Goal: Transaction & Acquisition: Purchase product/service

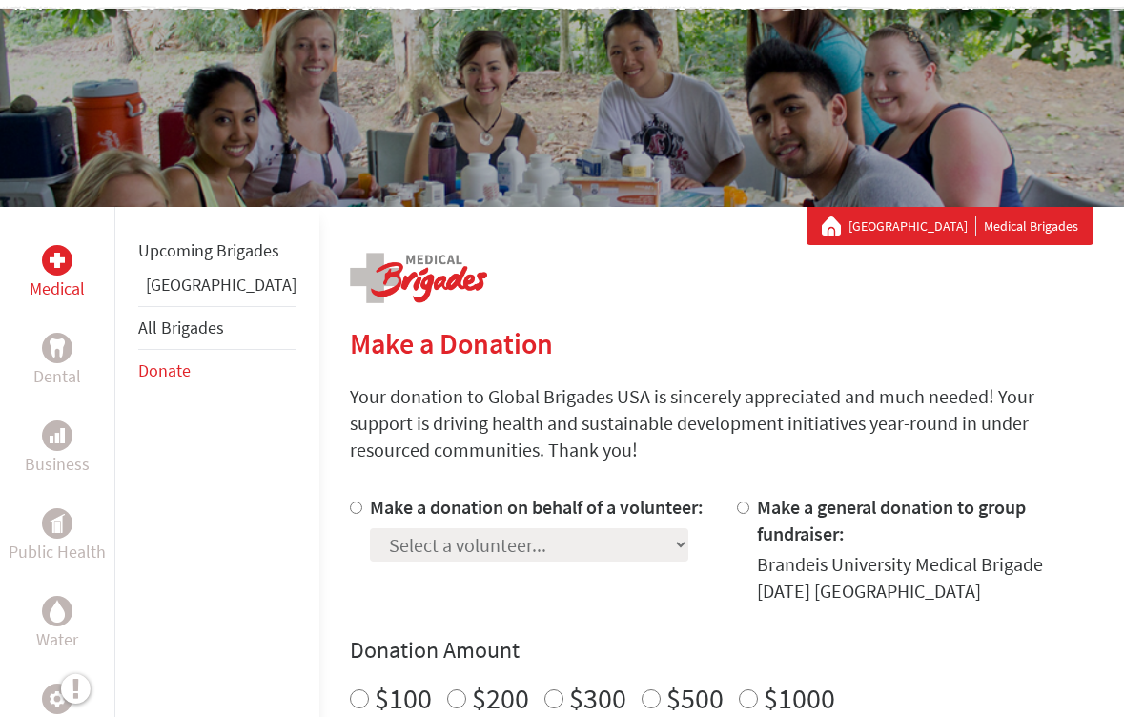
scroll to position [151, 0]
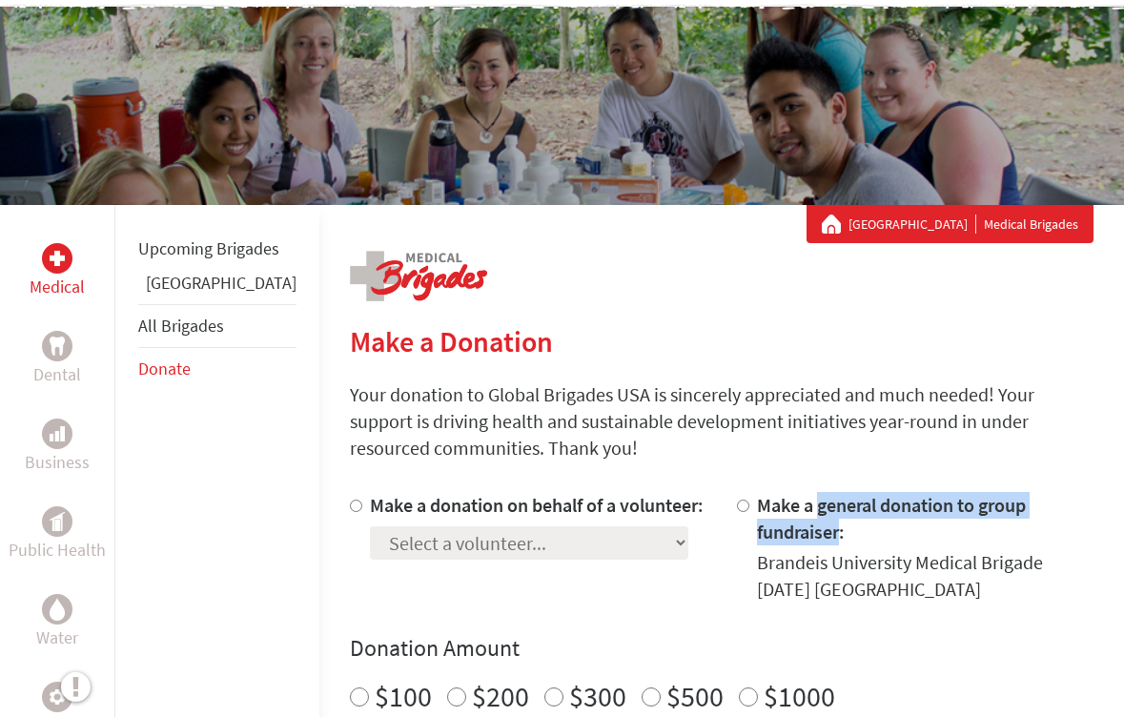
drag, startPoint x: 781, startPoint y: 509, endPoint x: 1083, endPoint y: 510, distance: 302.2
click at [1026, 510] on label "Make a general donation to group fundraiser:" at bounding box center [891, 518] width 269 height 51
copy label "general donation to group fundraiser"
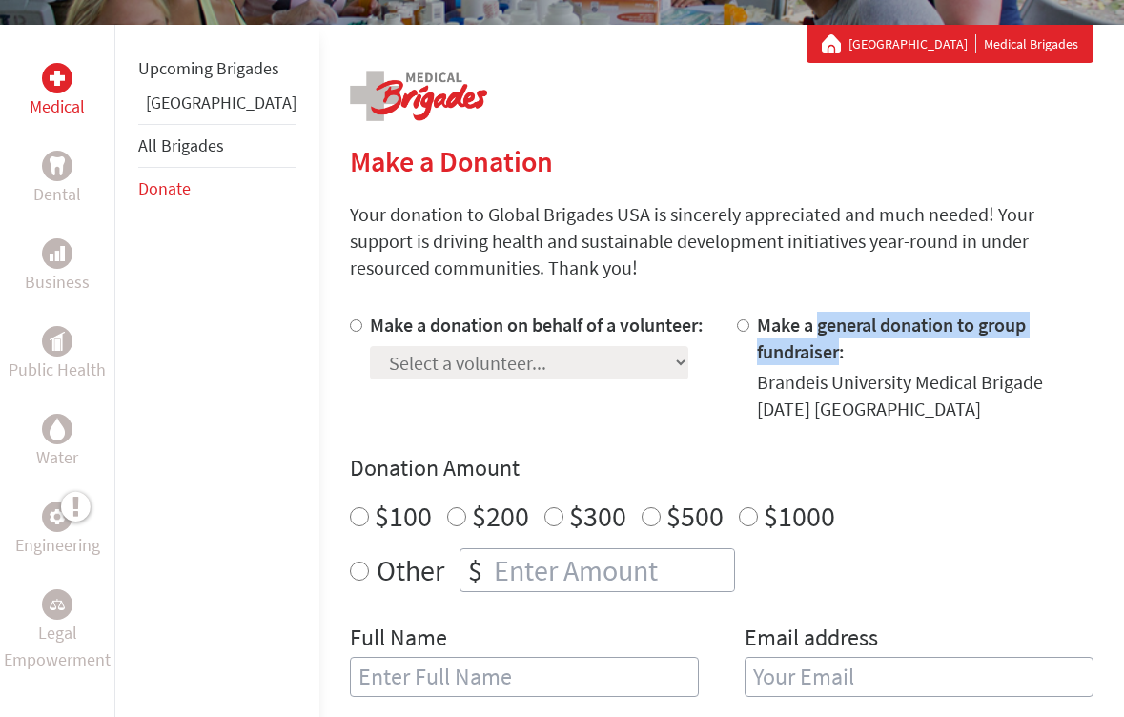
scroll to position [334, 0]
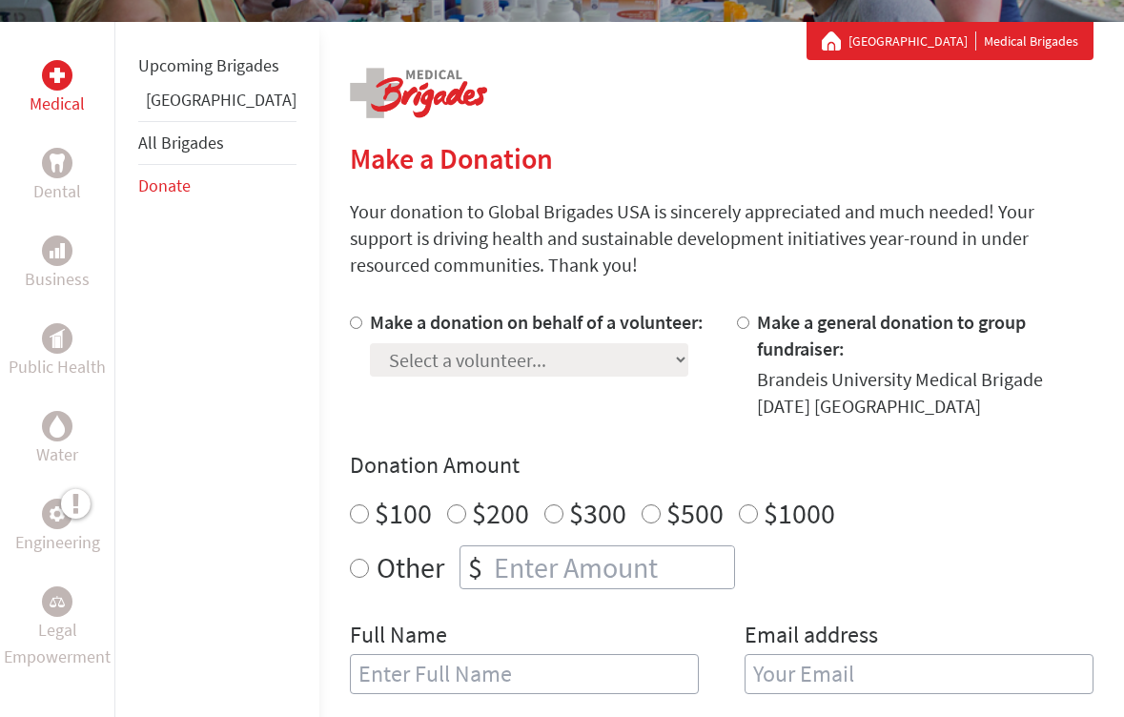
click at [642, 496] on div "$500" at bounding box center [683, 513] width 82 height 34
click at [642, 504] on input "$500" at bounding box center [651, 513] width 19 height 19
radio input "true"
click at [350, 324] on input "Make a donation on behalf of a volunteer:" at bounding box center [356, 323] width 12 height 12
radio input "true"
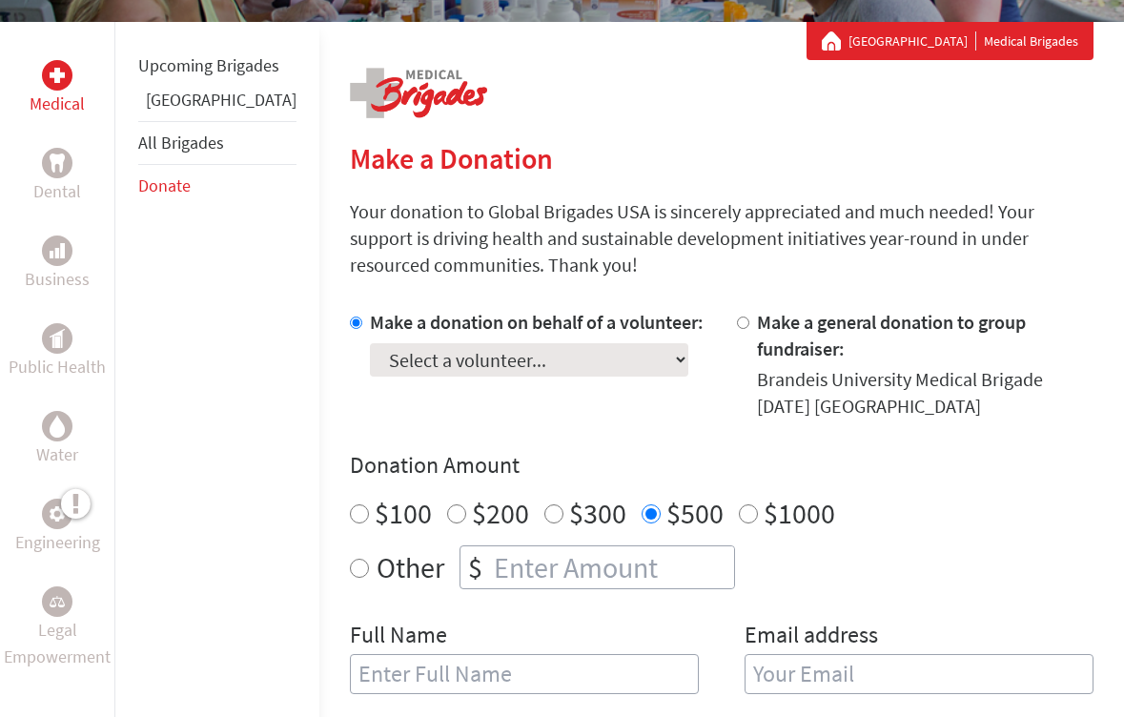
click at [370, 358] on select "Select a volunteer... [PERSON_NAME] [PERSON_NAME] [PERSON_NAME] [PERSON_NAME] […" at bounding box center [529, 359] width 318 height 33
select select "B7777DB1-570E-11ED-83B2-42010A8A0046"
click at [370, 343] on select "Select a volunteer... [PERSON_NAME] [PERSON_NAME] [PERSON_NAME] [PERSON_NAME] […" at bounding box center [529, 359] width 318 height 33
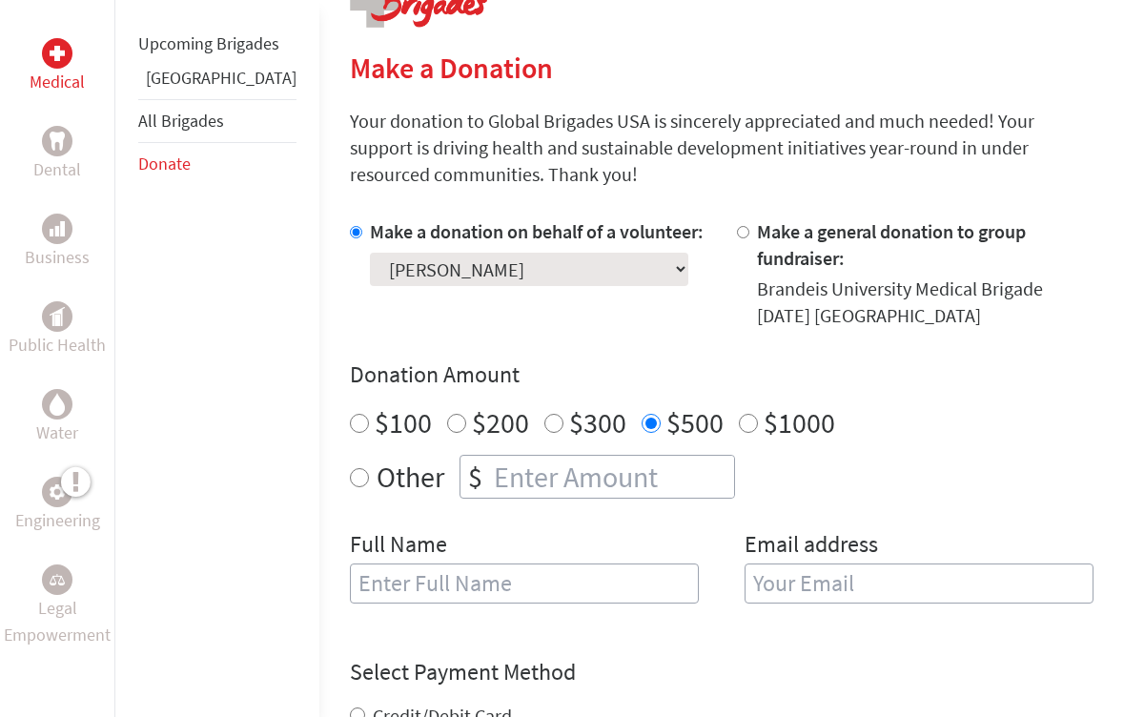
scroll to position [510, 0]
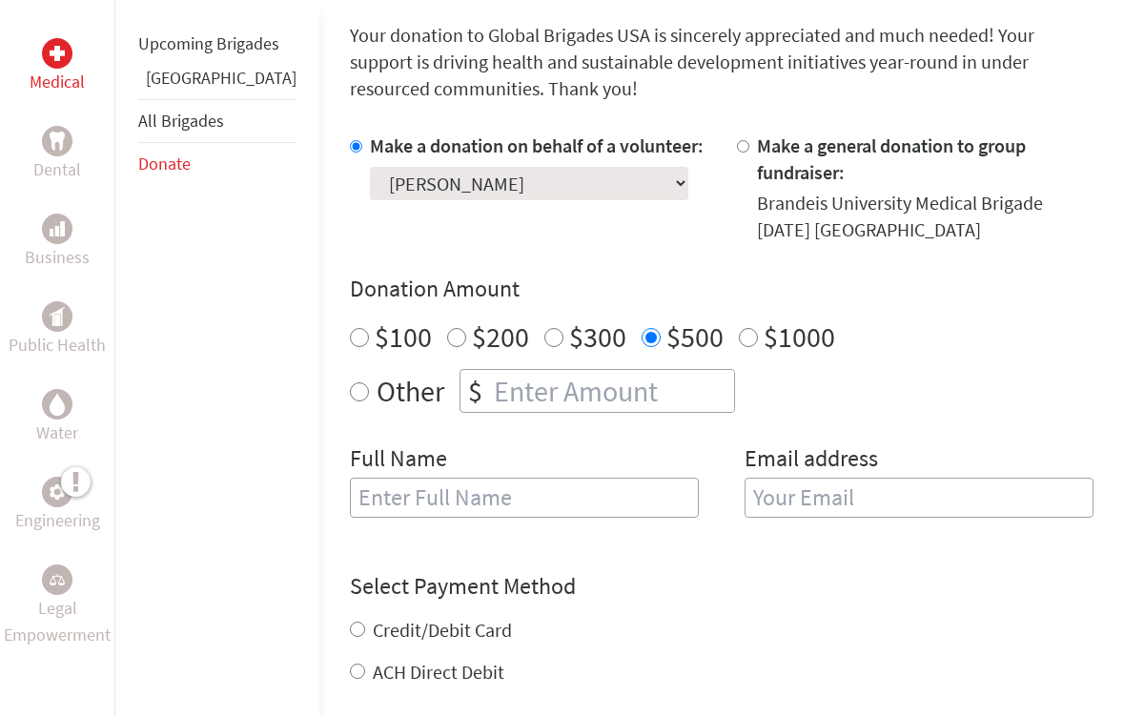
click at [380, 490] on input "text" at bounding box center [524, 498] width 349 height 40
type input "[PERSON_NAME]"
click at [808, 478] on input "email" at bounding box center [919, 498] width 349 height 40
click at [815, 480] on input "ev" at bounding box center [919, 498] width 349 height 40
type input "[EMAIL_ADDRESS][DOMAIN_NAME]"
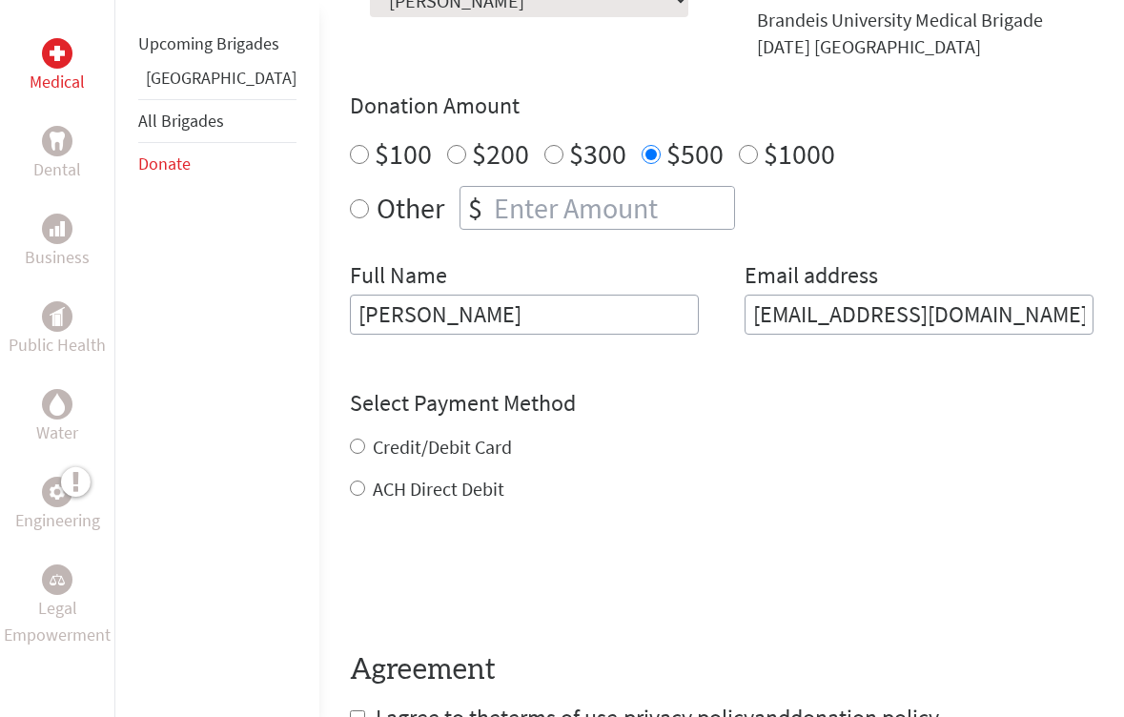
scroll to position [701, 0]
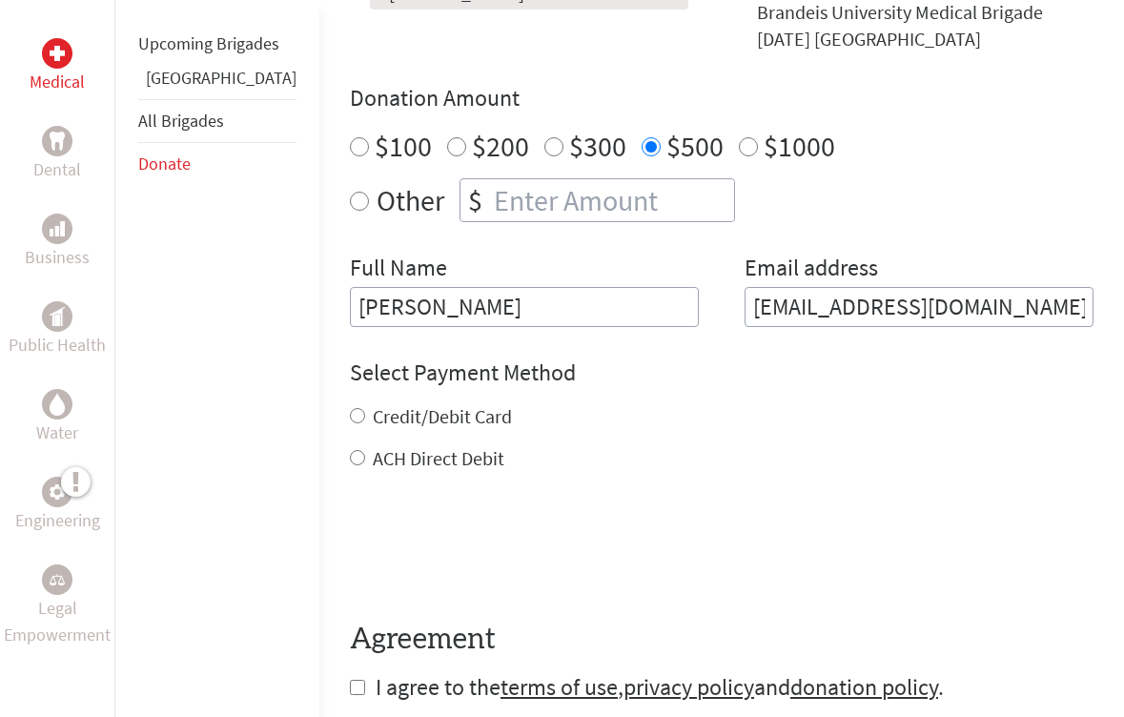
click at [350, 413] on div "Credit/Debit Card ACH Direct Debit" at bounding box center [722, 437] width 744 height 69
click at [350, 408] on input "Credit/Debit Card" at bounding box center [357, 415] width 15 height 15
radio input "true"
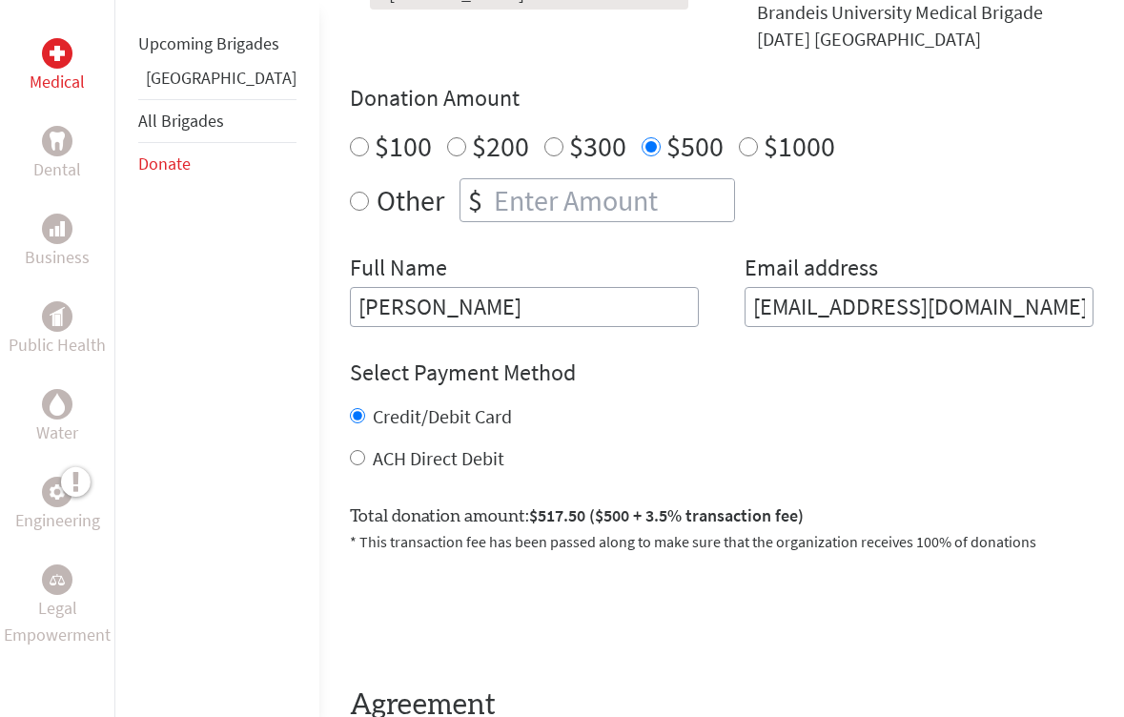
click at [350, 450] on input "ACH Direct Debit" at bounding box center [357, 457] width 15 height 15
radio input "true"
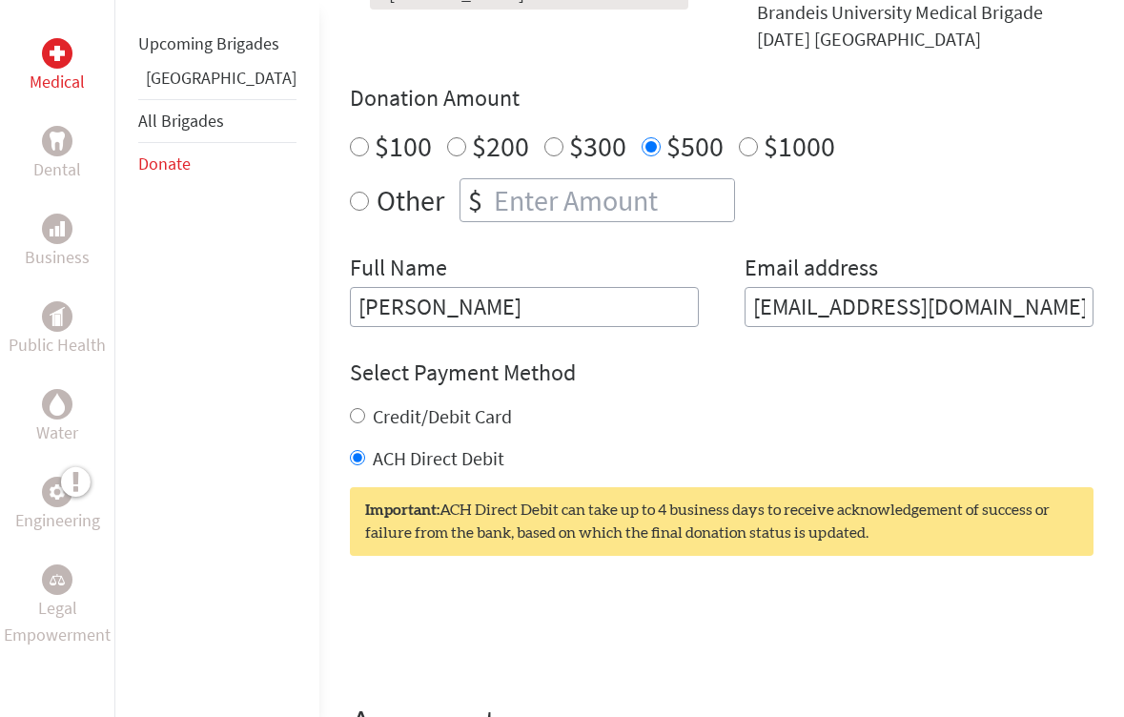
click at [350, 408] on input "Credit/Debit Card" at bounding box center [357, 415] width 15 height 15
radio input "true"
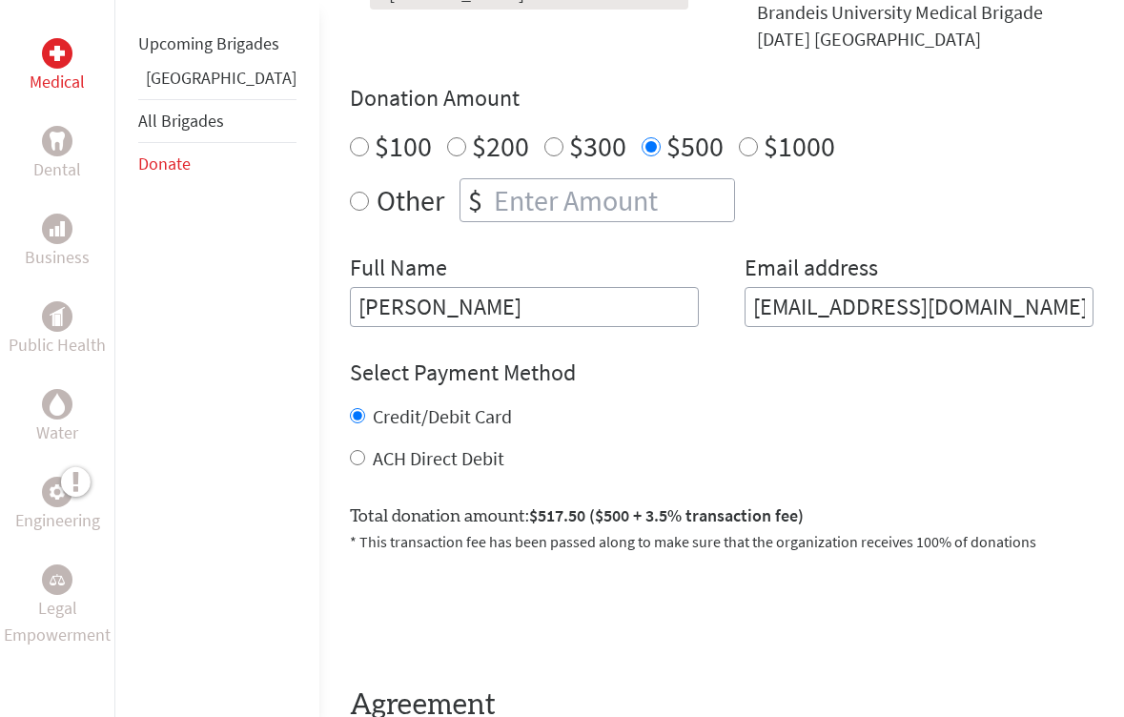
click at [350, 445] on div "ACH Direct Debit" at bounding box center [722, 458] width 744 height 27
click at [350, 450] on input "ACH Direct Debit" at bounding box center [357, 457] width 15 height 15
radio input "true"
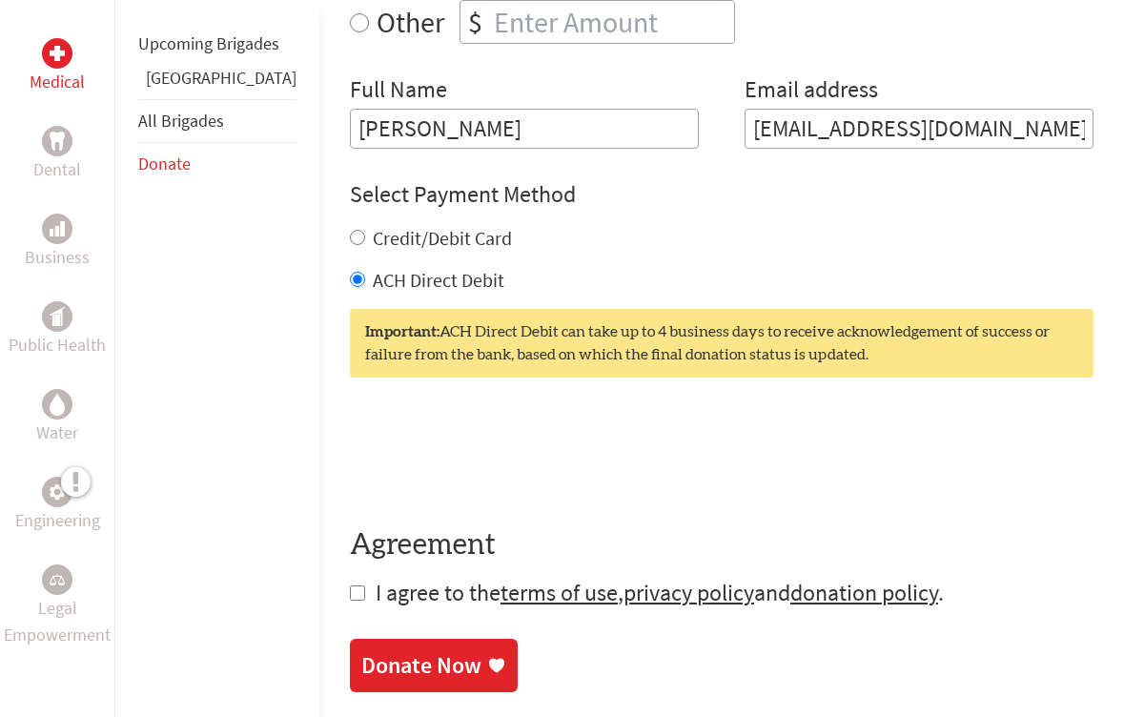
scroll to position [918, 0]
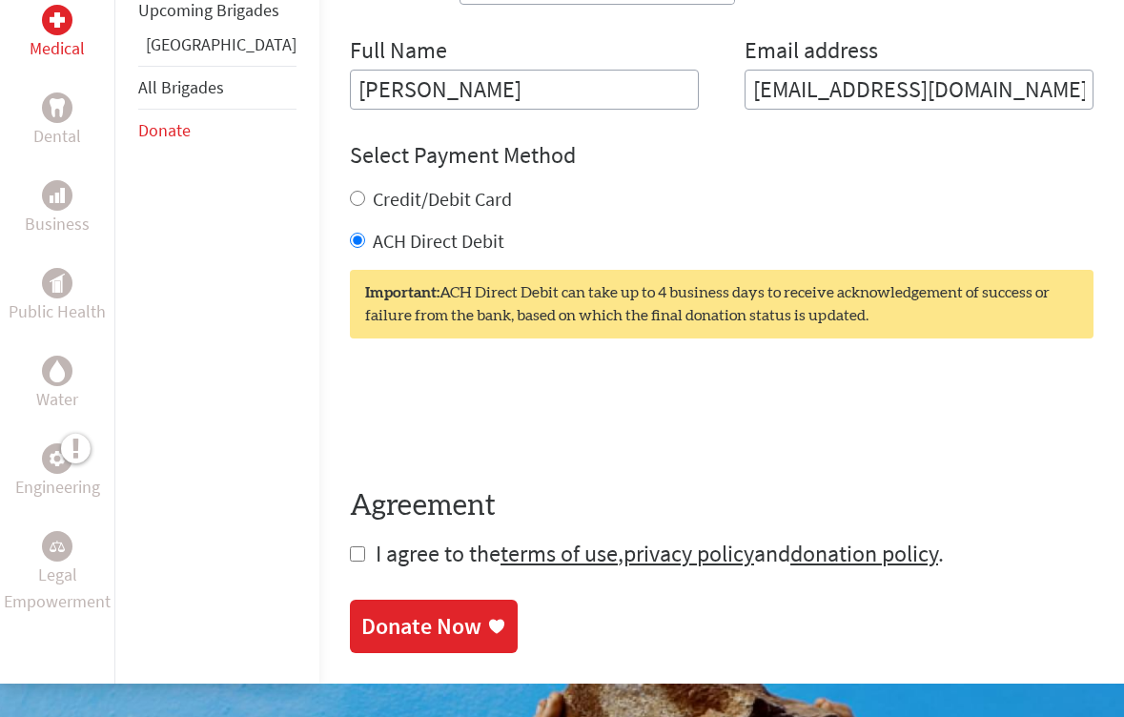
click at [277, 532] on div "Medical Dental Business Public Health Water Engineering Legal Empowerment Upcom…" at bounding box center [562, 61] width 1124 height 1246
click at [350, 546] on input "checkbox" at bounding box center [357, 553] width 15 height 15
checkbox input "true"
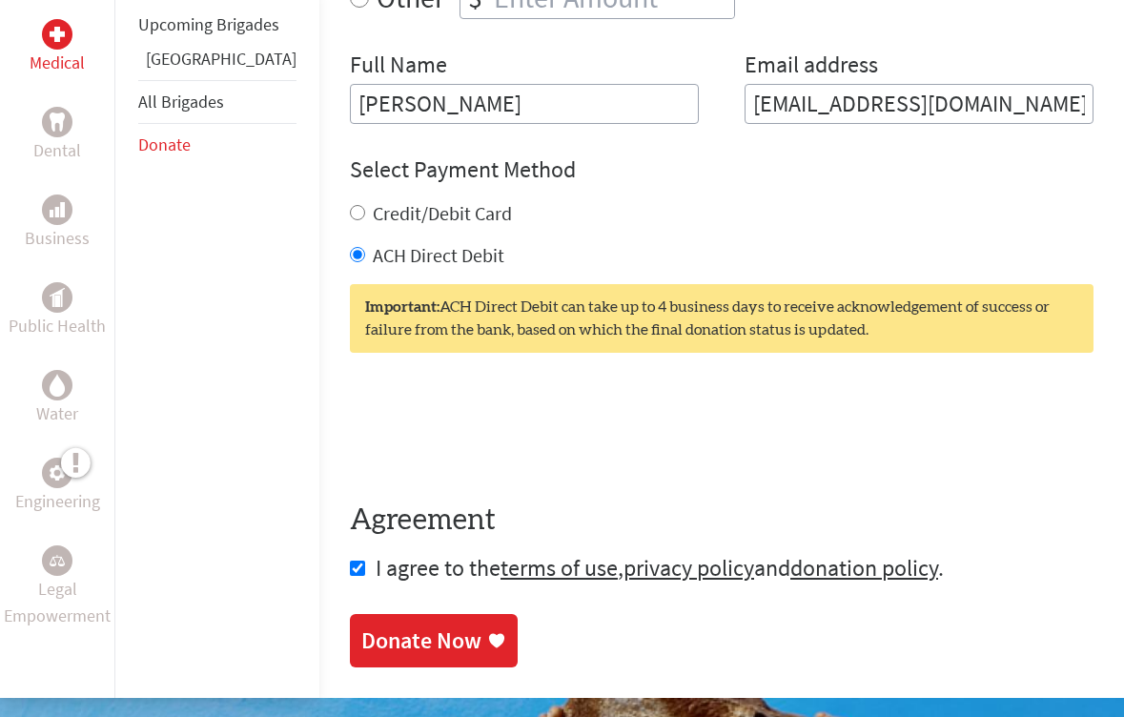
scroll to position [949, 0]
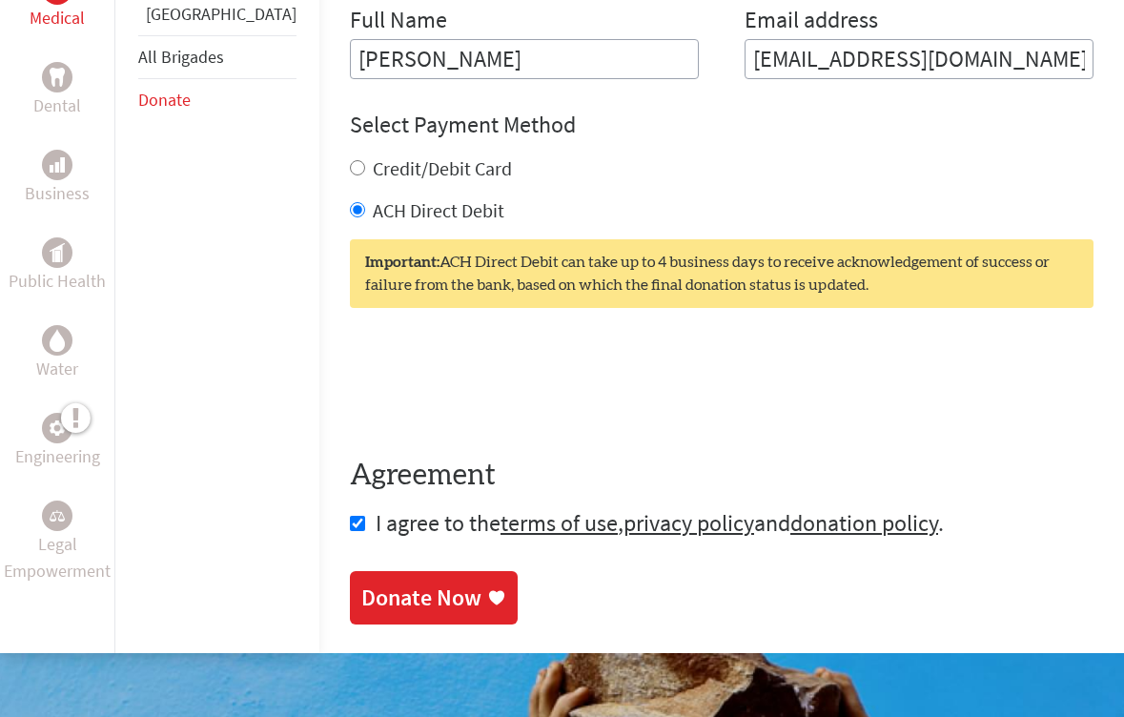
click at [361, 582] on div "Donate Now" at bounding box center [421, 597] width 120 height 31
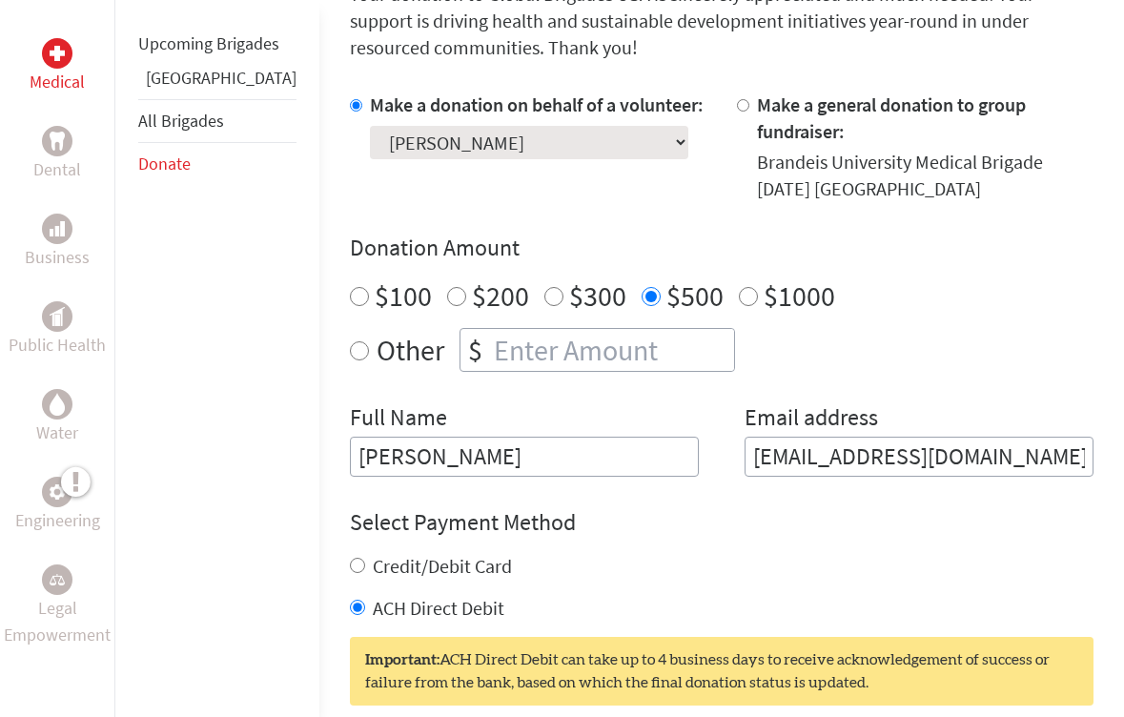
scroll to position [627, 0]
